Goal: Transaction & Acquisition: Purchase product/service

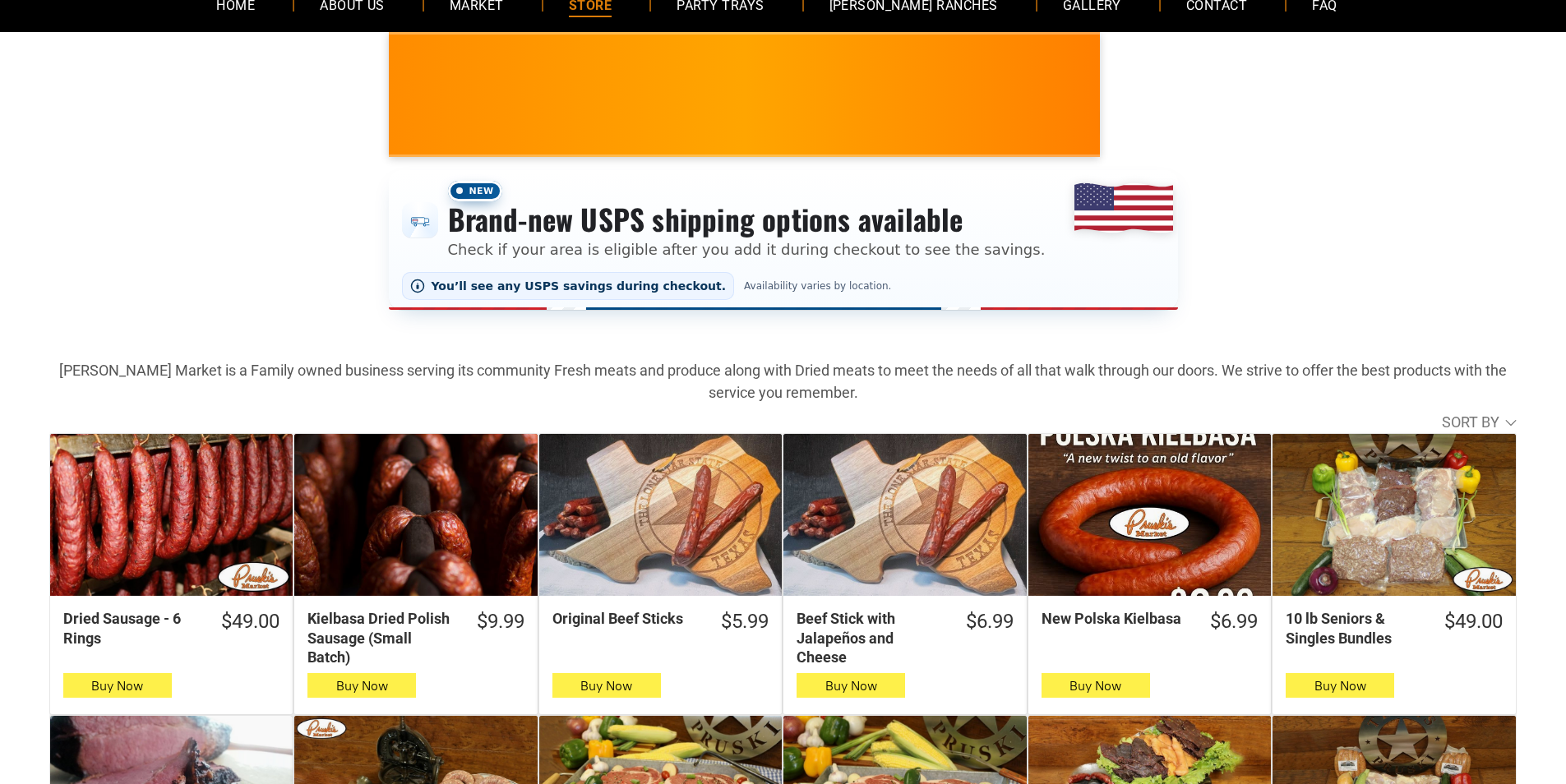
scroll to position [165, 0]
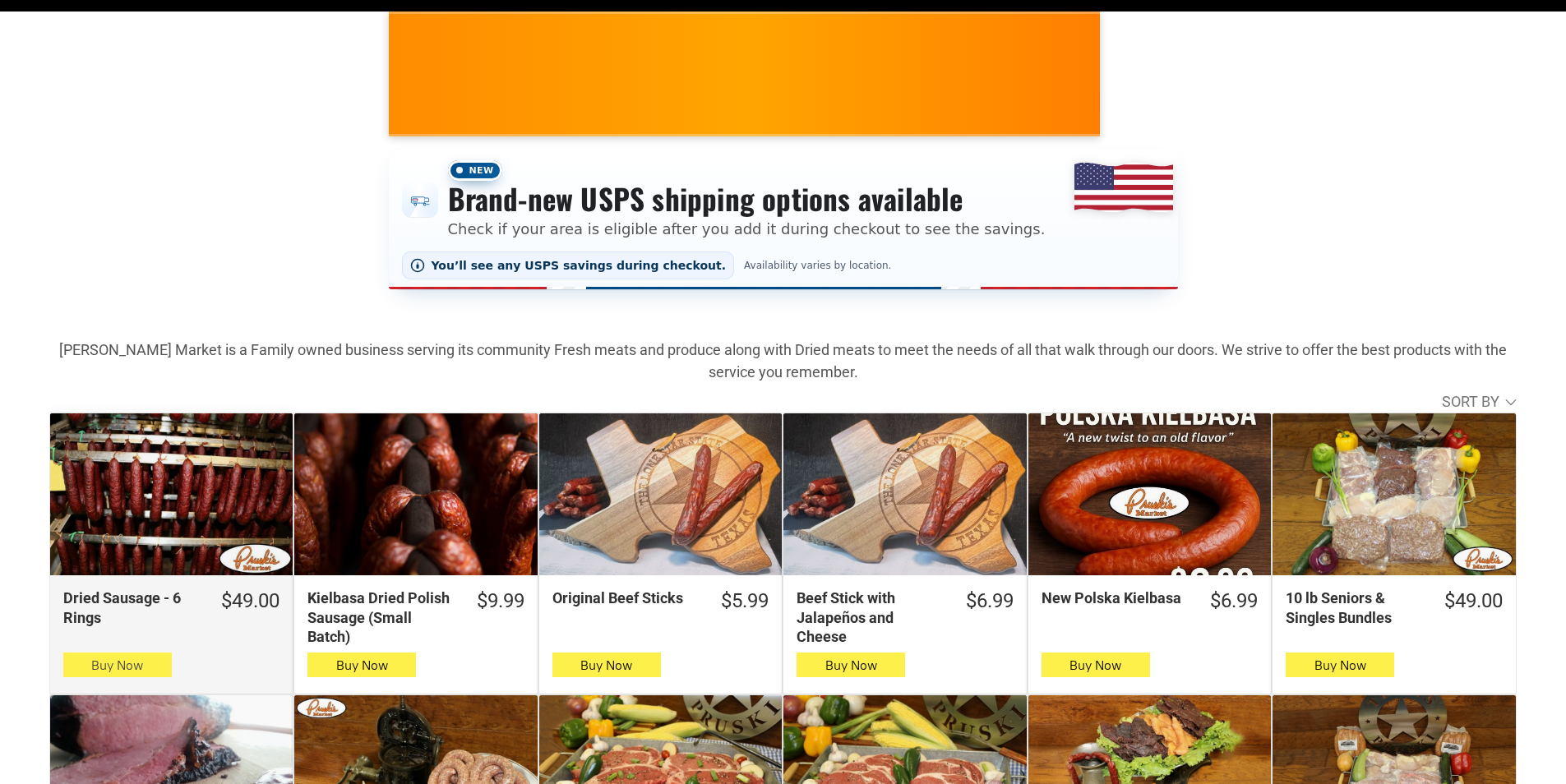
click at [83, 668] on button "Buy Now" at bounding box center [118, 665] width 109 height 25
click at [120, 675] on icon "button" at bounding box center [117, 665] width 17 height 20
click at [73, 671] on button "Buy Now" at bounding box center [118, 665] width 109 height 25
